Goal: Book appointment/travel/reservation

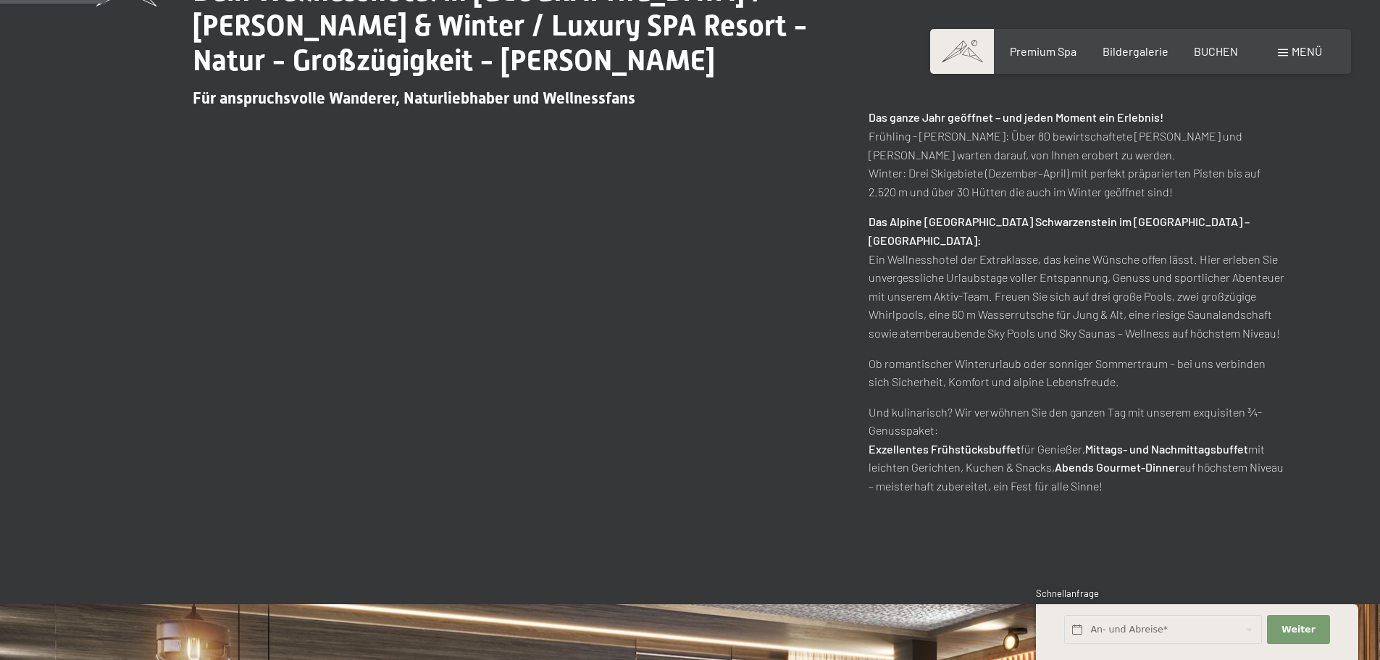
scroll to position [942, 0]
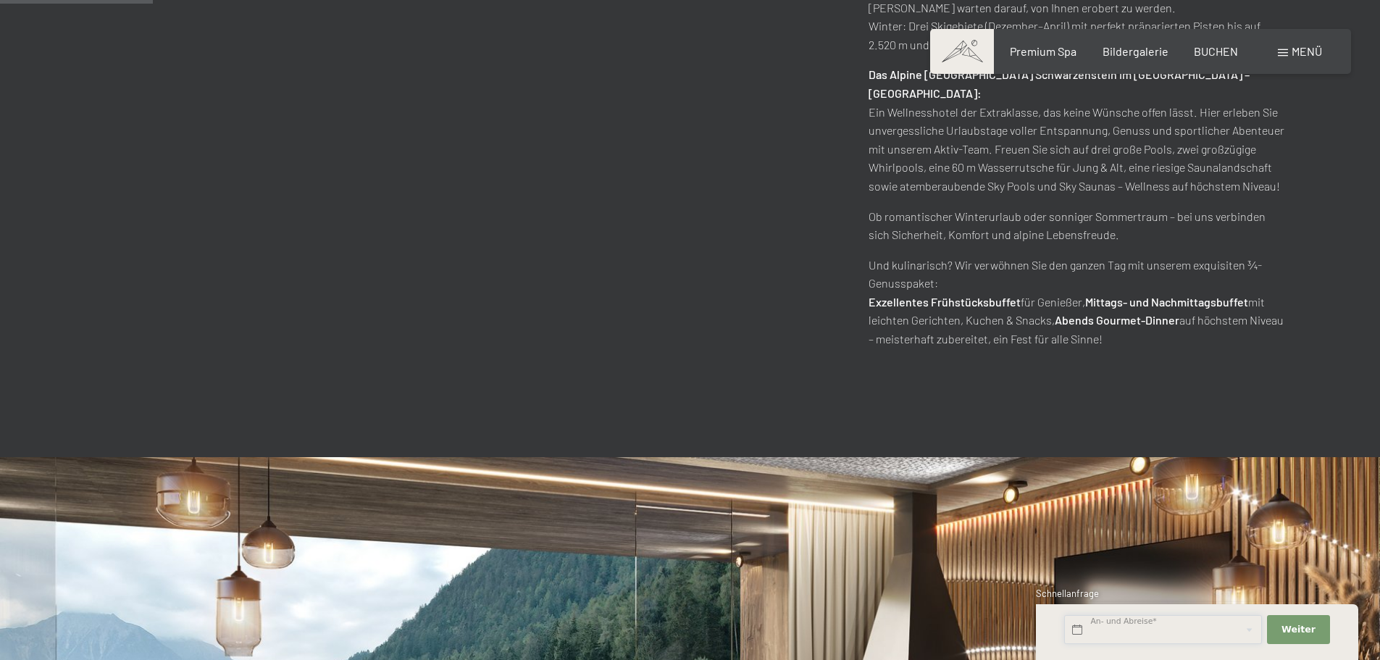
click at [1199, 624] on input "text" at bounding box center [1163, 630] width 198 height 30
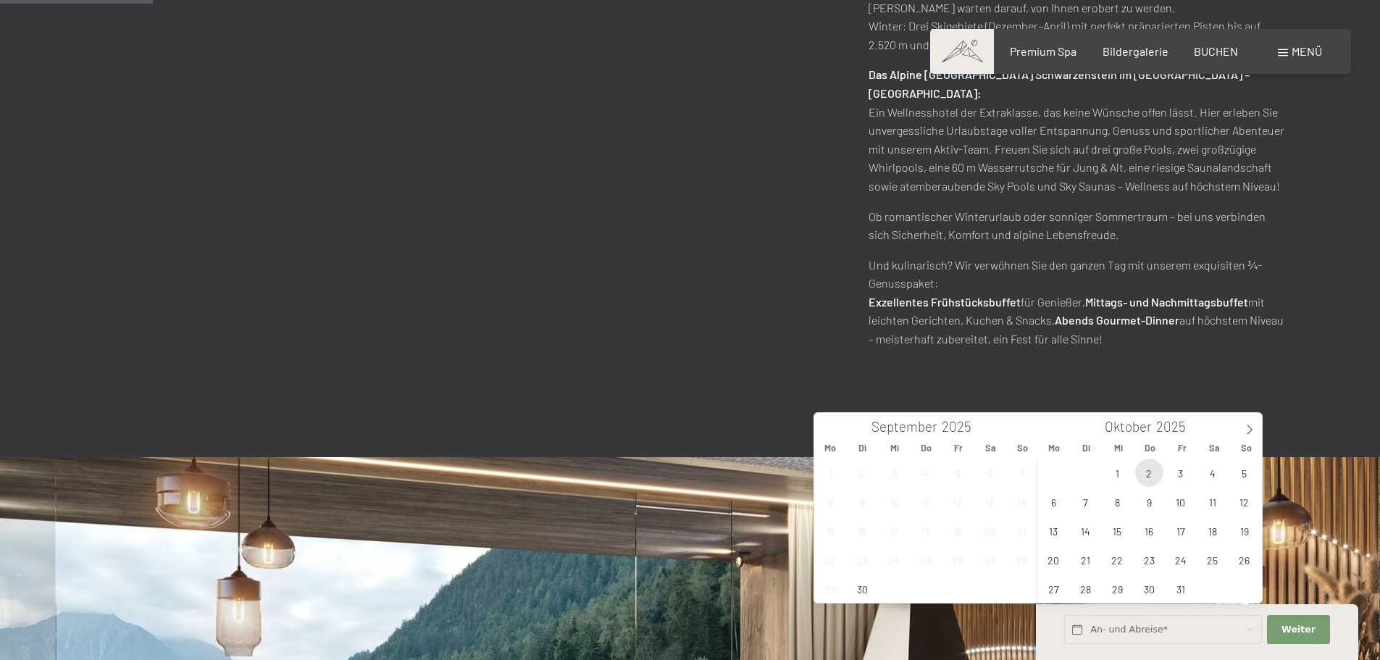
click at [1152, 478] on span "2" at bounding box center [1149, 472] width 28 height 28
click at [1243, 474] on span "5" at bounding box center [1244, 472] width 28 height 28
type input "Do. [DATE] - So. [DATE]"
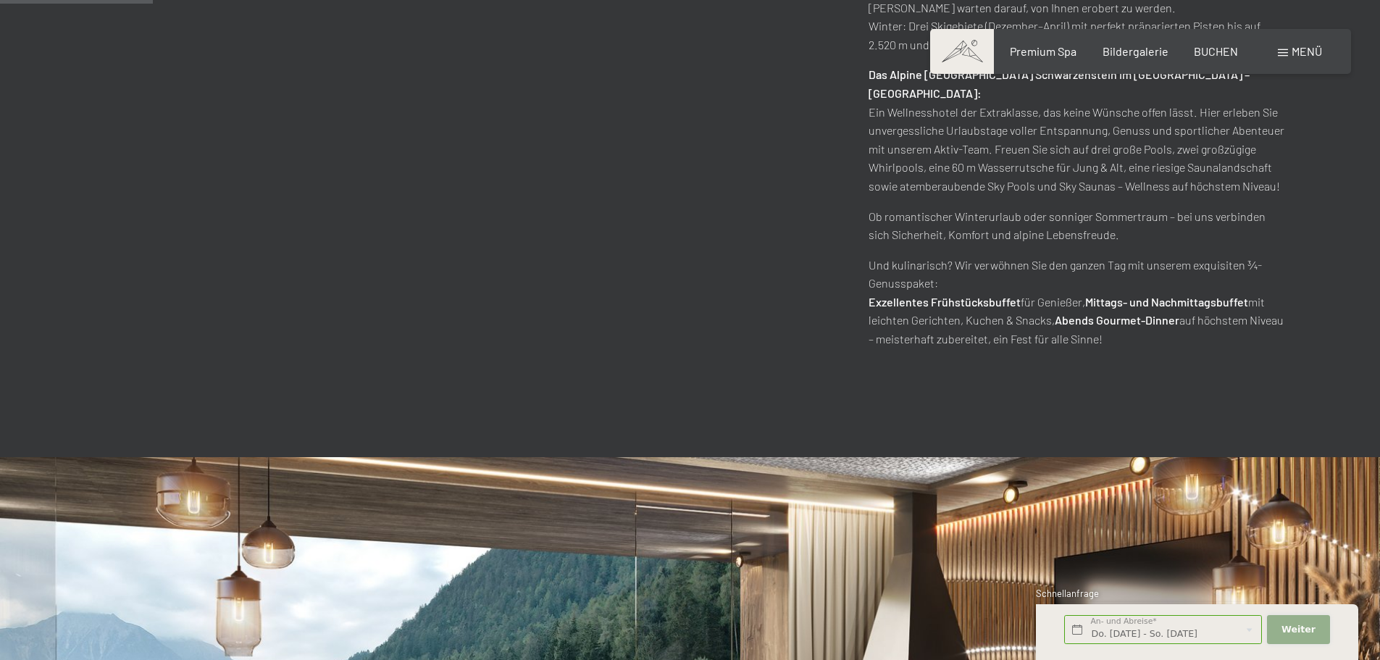
click at [1315, 629] on button "Weiter Adressfelder ausblenden" at bounding box center [1298, 630] width 62 height 30
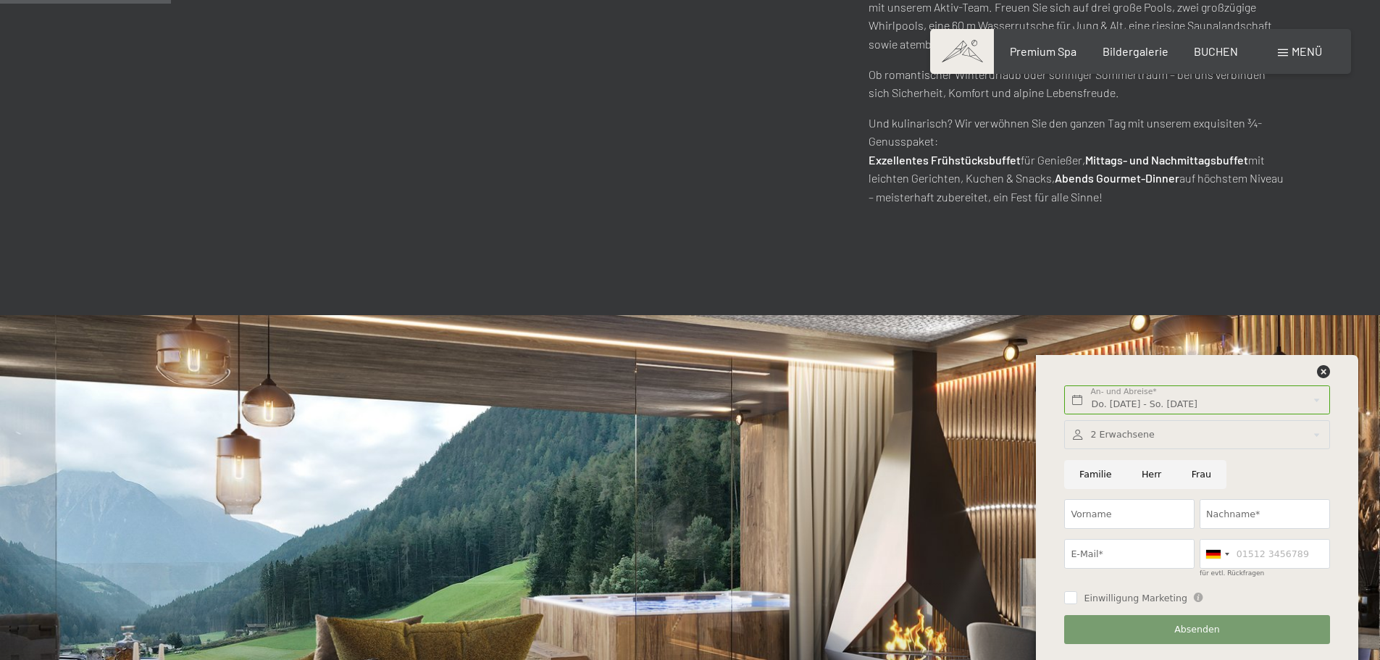
scroll to position [1086, 0]
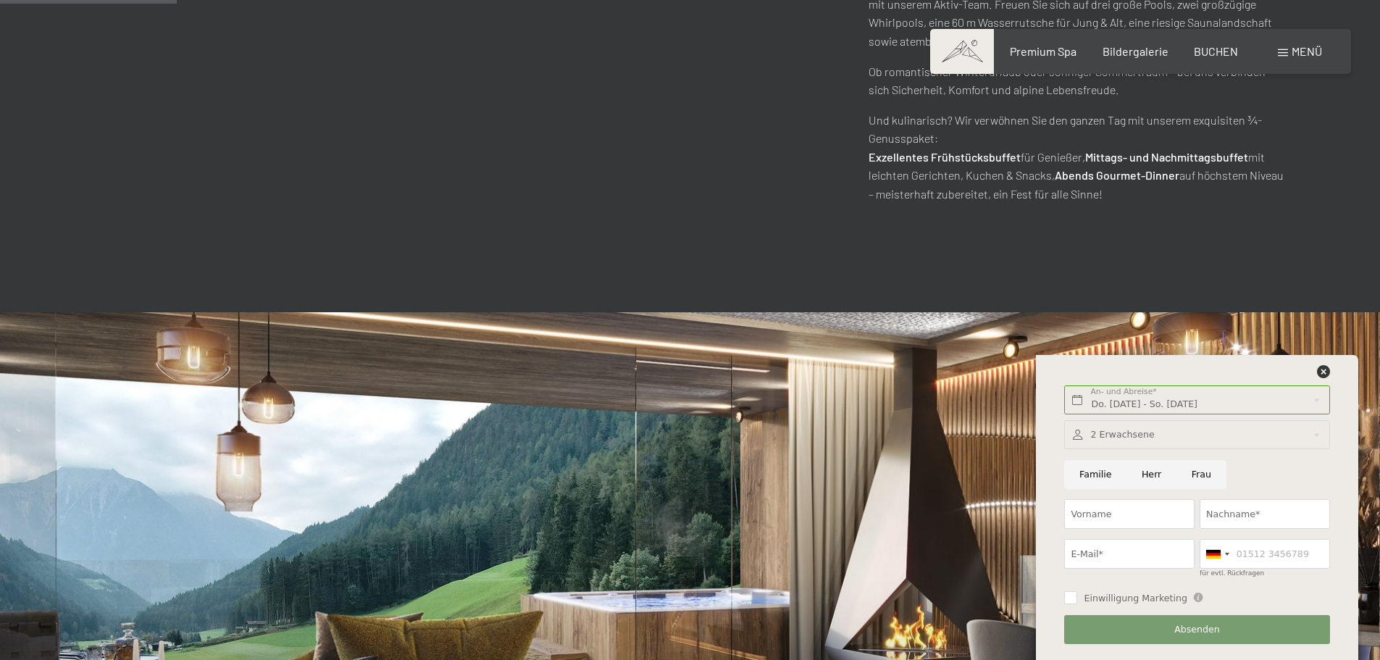
click at [1124, 432] on div at bounding box center [1196, 435] width 265 height 30
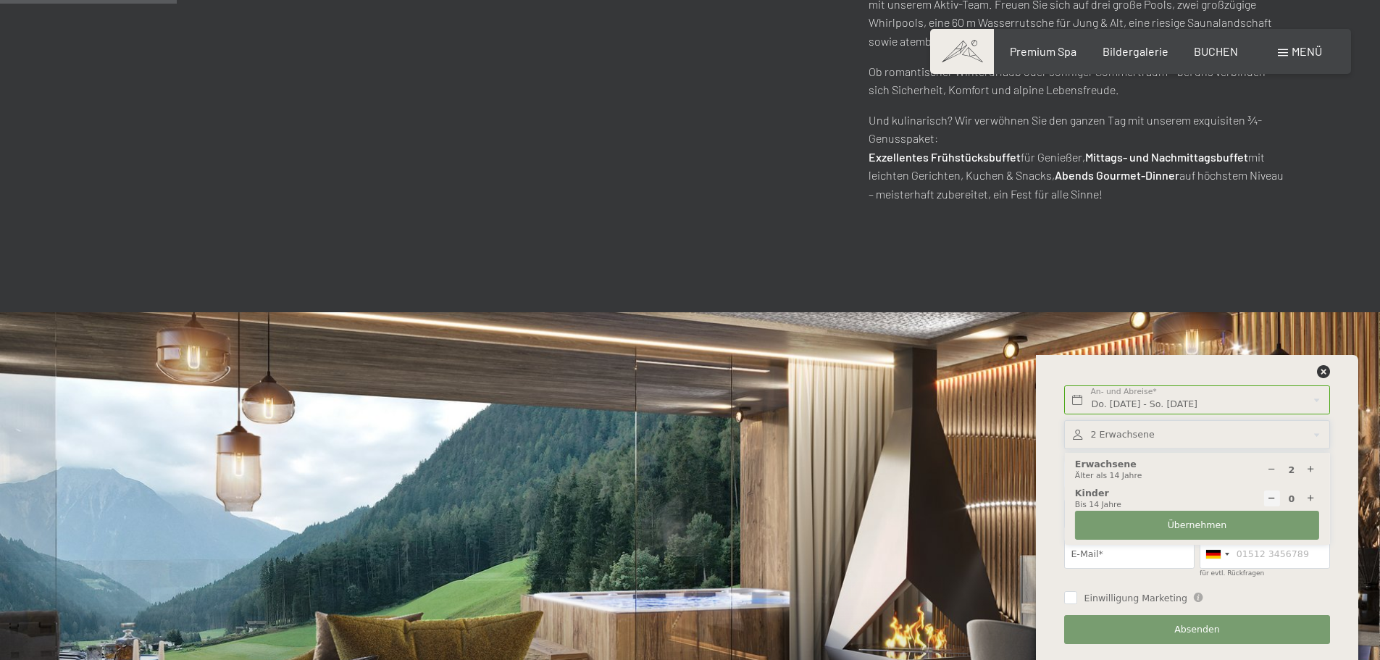
click at [1309, 469] on icon at bounding box center [1310, 469] width 9 height 9
type input "4"
click at [1202, 519] on span "Übernehmen" at bounding box center [1197, 525] width 59 height 13
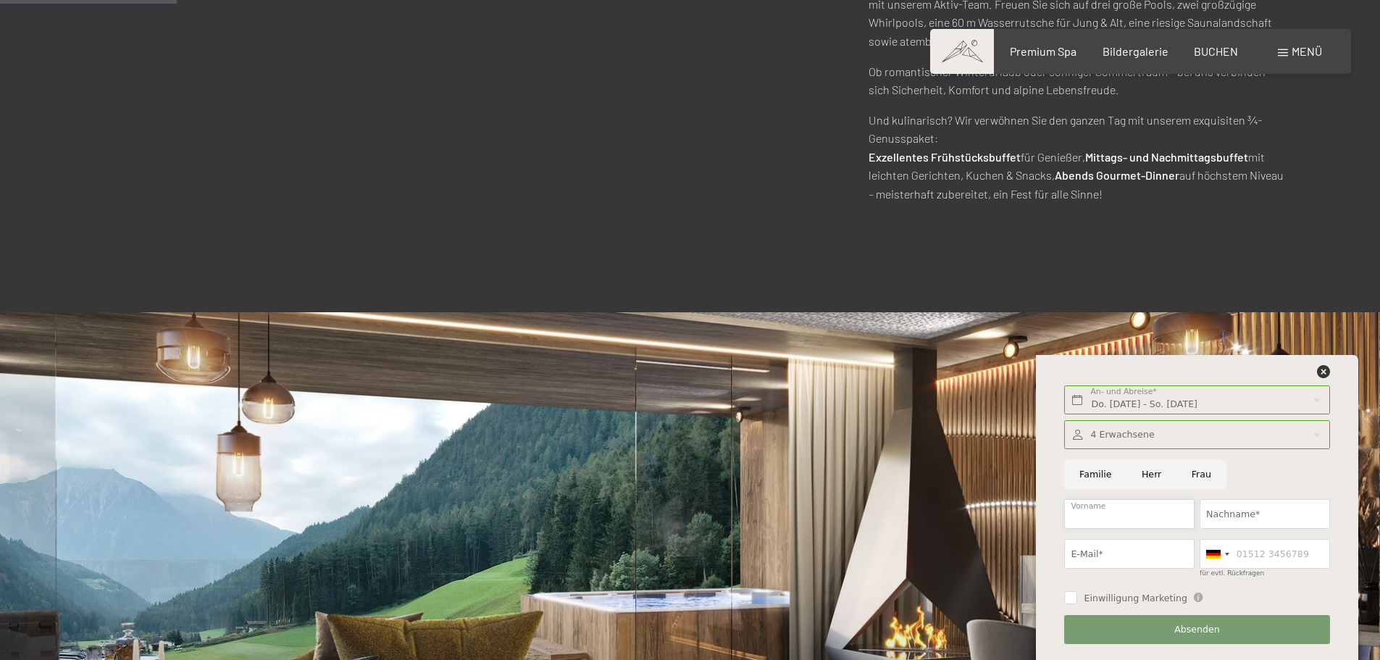
click at [1092, 516] on input "Vorname" at bounding box center [1129, 514] width 130 height 30
type input "Tilman"
type input "Aretz"
type input "[EMAIL_ADDRESS][DOMAIN_NAME]"
click at [1244, 552] on input "für evtl. Rückfragen" at bounding box center [1264, 554] width 130 height 30
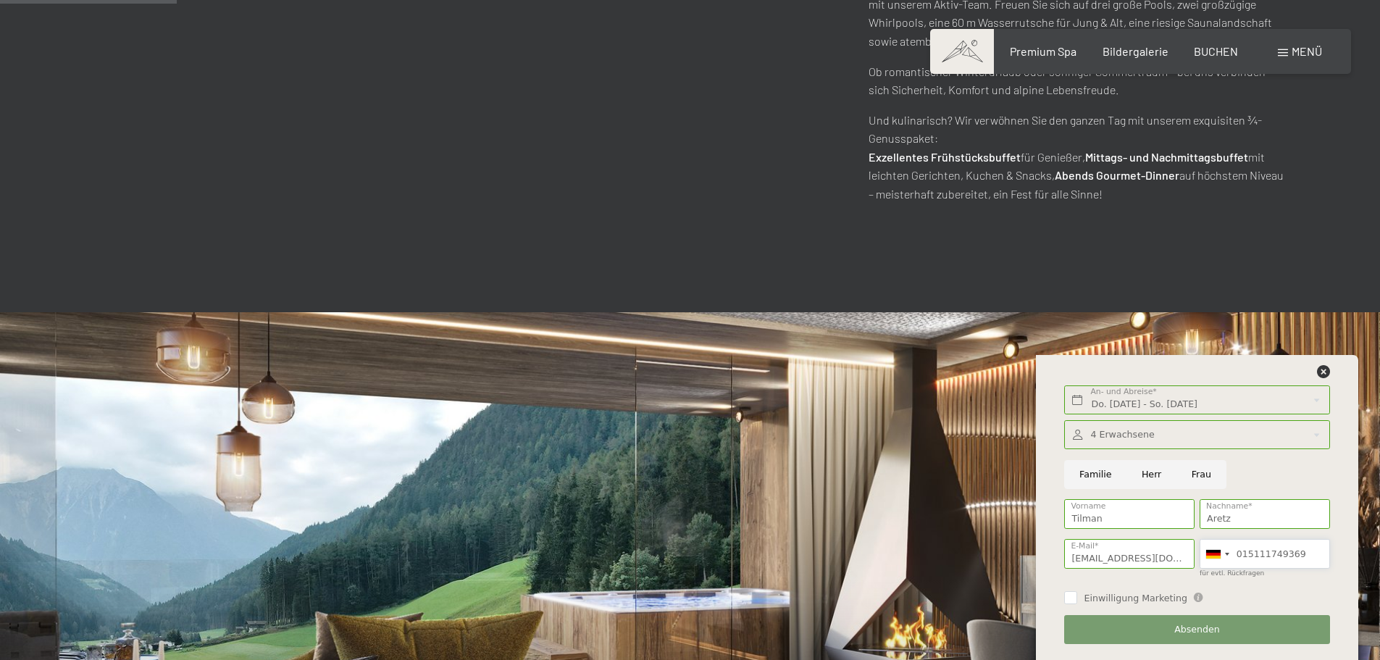
type input "015111749369"
click at [1189, 629] on span "Absenden" at bounding box center [1197, 629] width 46 height 13
